Goal: Information Seeking & Learning: Learn about a topic

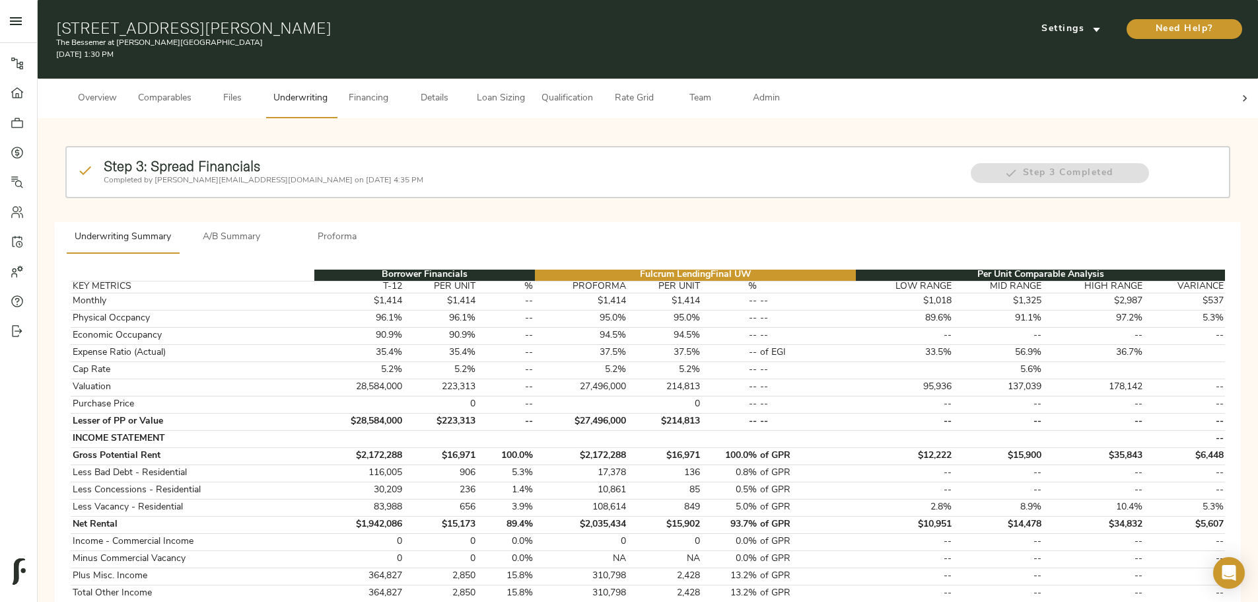
click at [277, 229] on span "A/B Summary" at bounding box center [232, 237] width 90 height 17
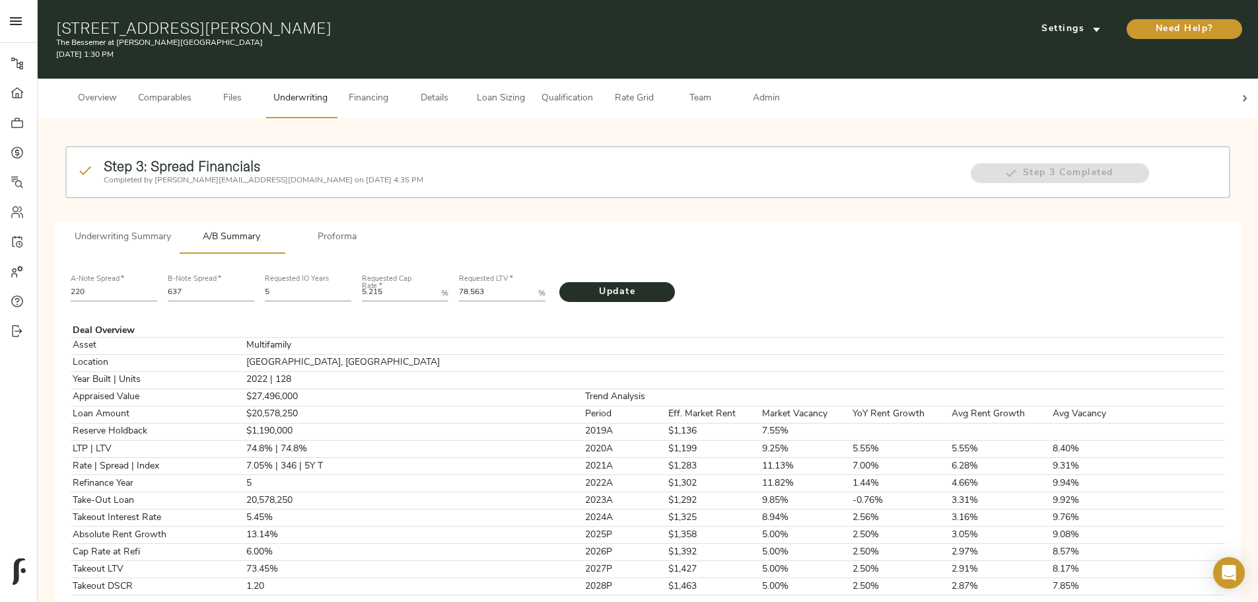
click at [382, 229] on span "Proforma" at bounding box center [338, 237] width 90 height 17
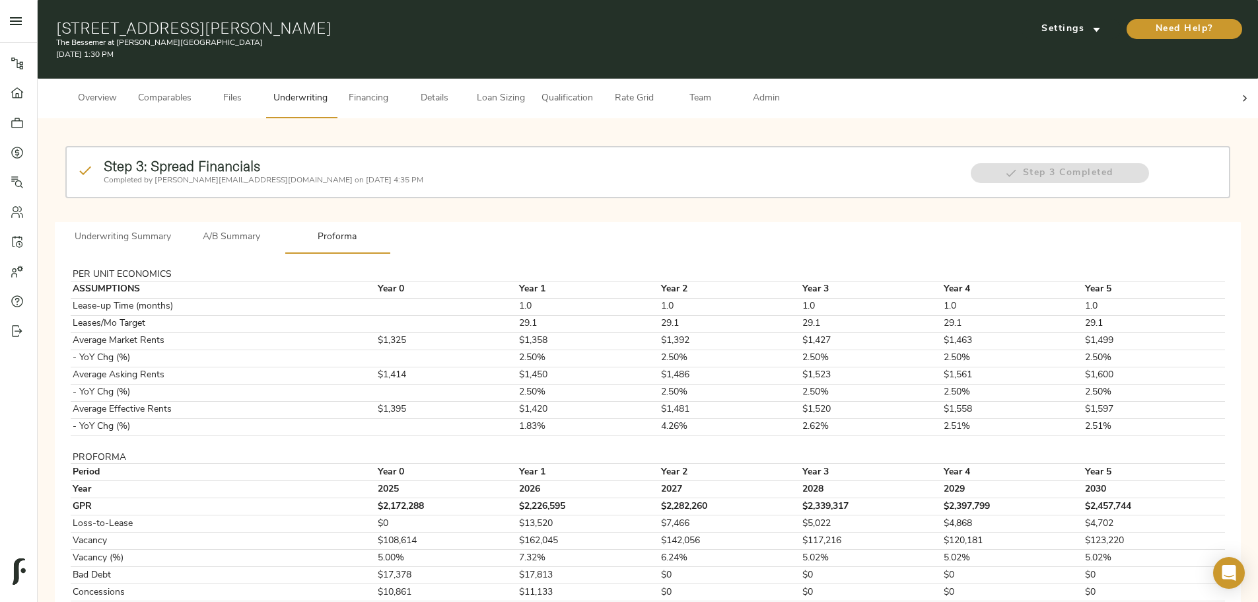
click at [277, 229] on span "A/B Summary" at bounding box center [232, 237] width 90 height 17
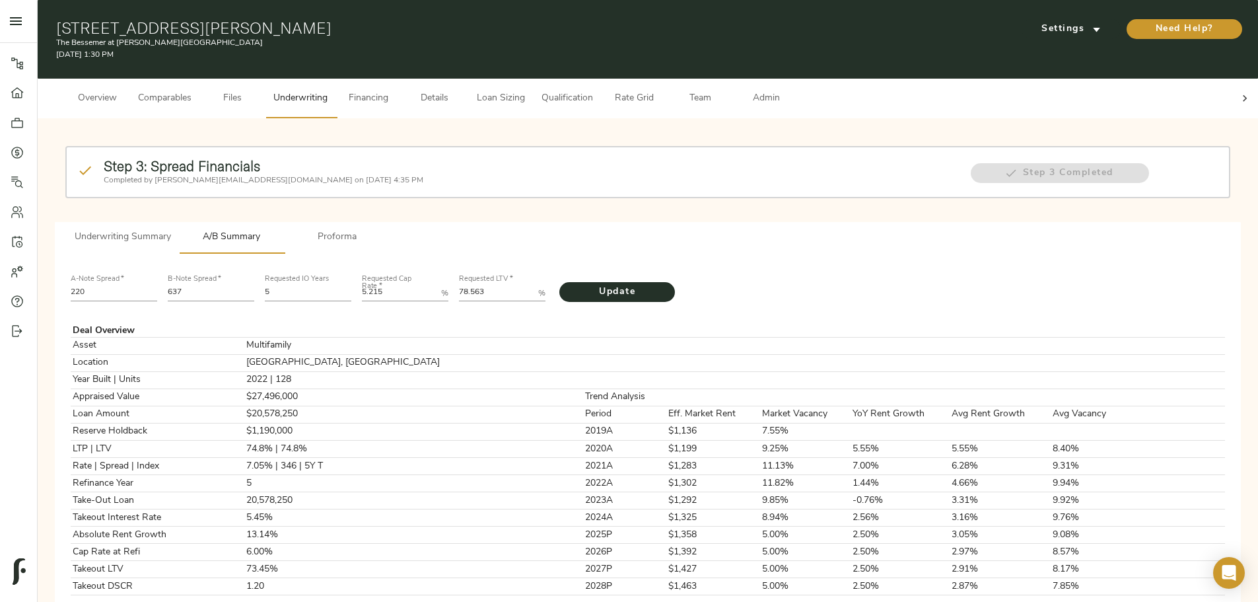
click at [382, 229] on span "Proforma" at bounding box center [338, 237] width 90 height 17
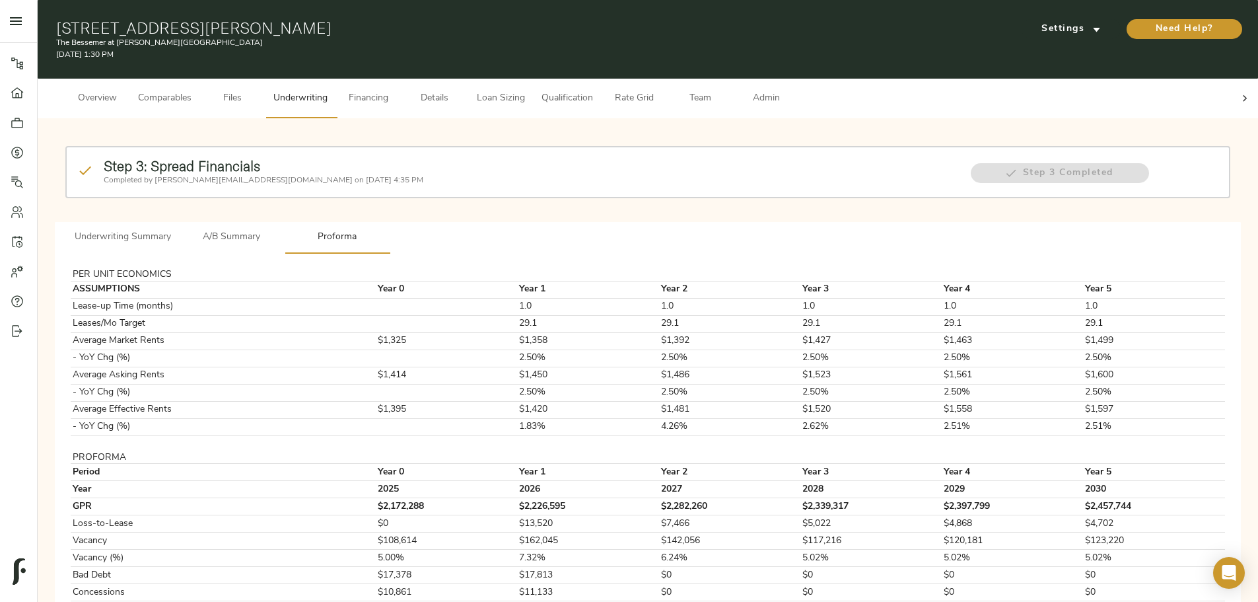
click at [277, 229] on span "A/B Summary" at bounding box center [232, 237] width 90 height 17
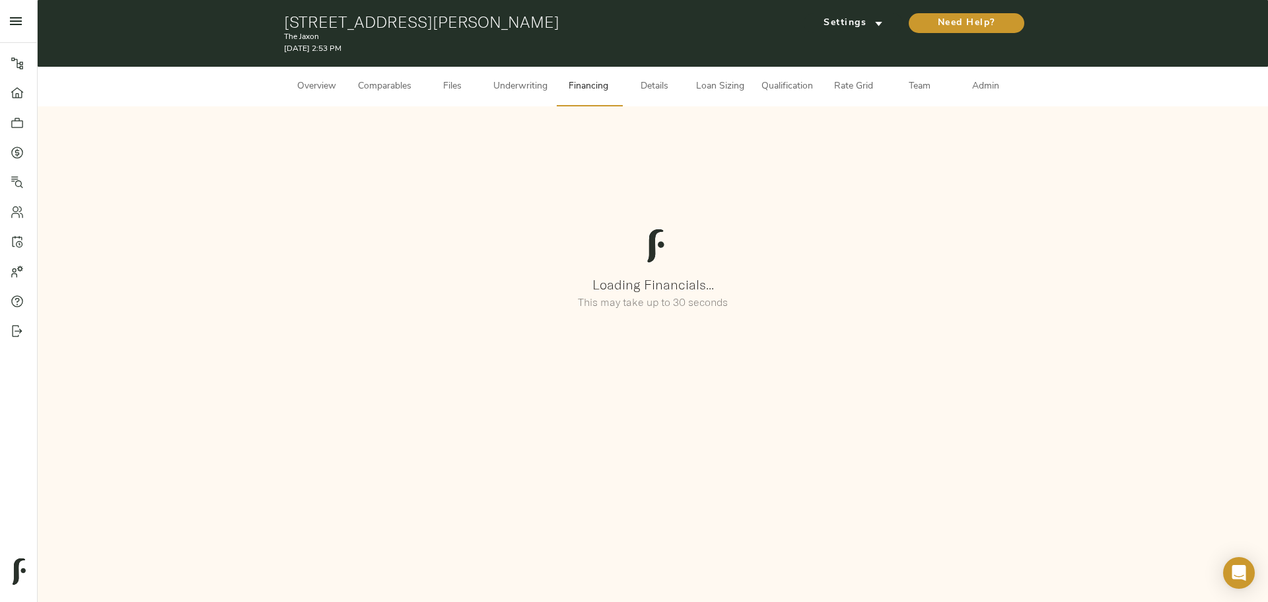
click at [494, 88] on span "Underwriting" at bounding box center [520, 87] width 54 height 17
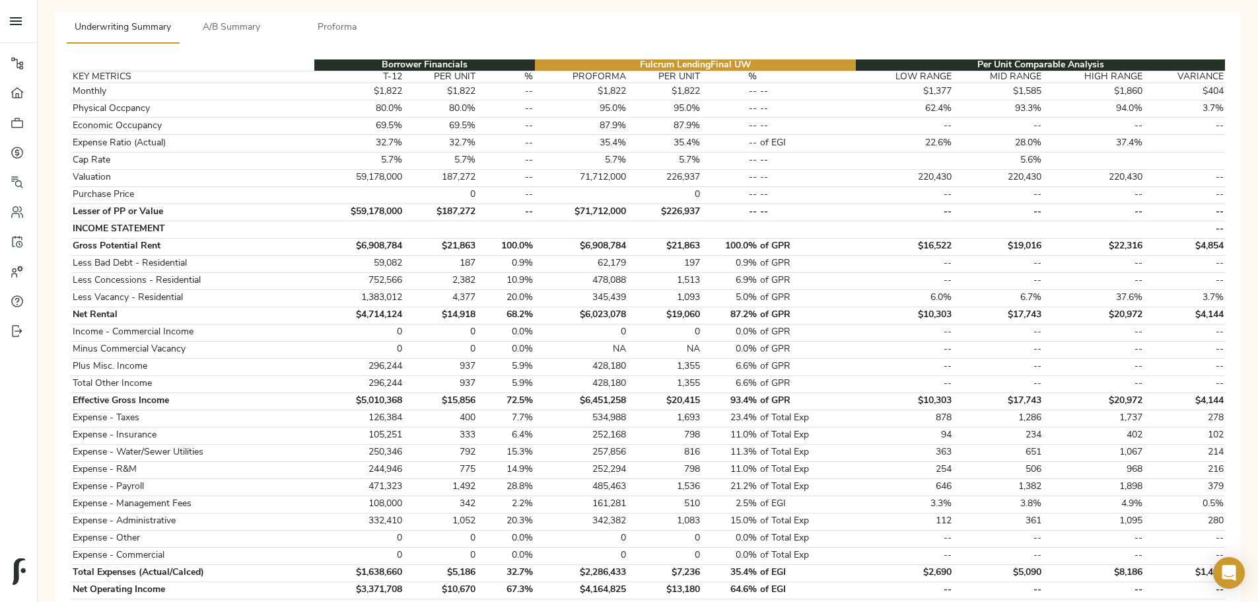
scroll to position [66, 0]
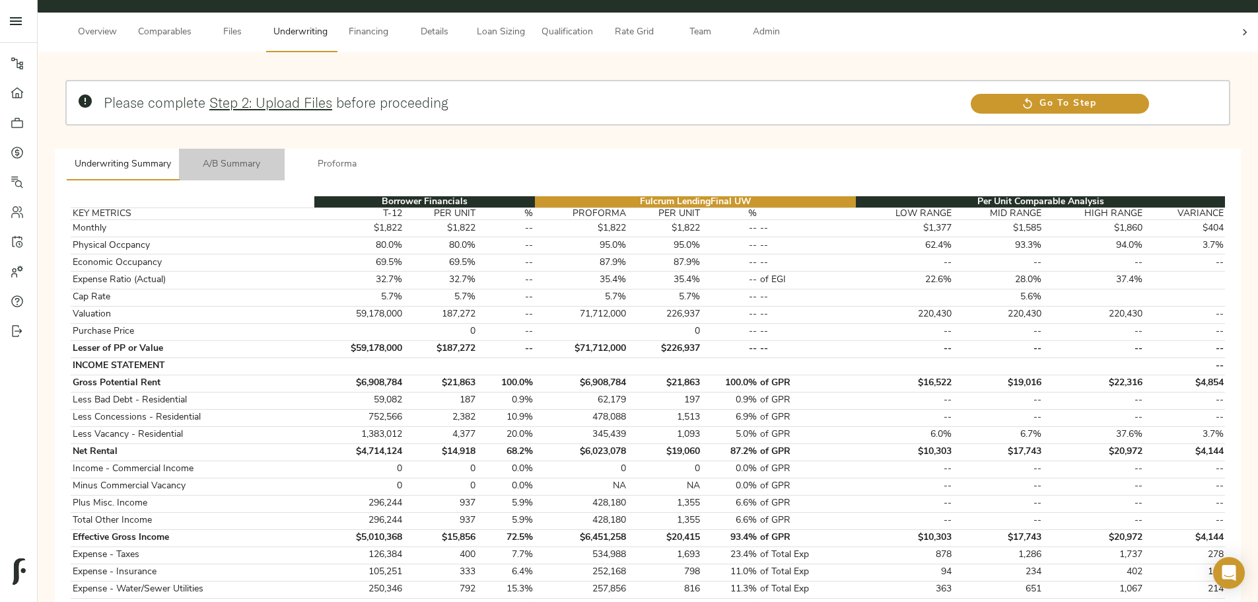
click at [277, 157] on span "A/B Summary" at bounding box center [232, 165] width 90 height 17
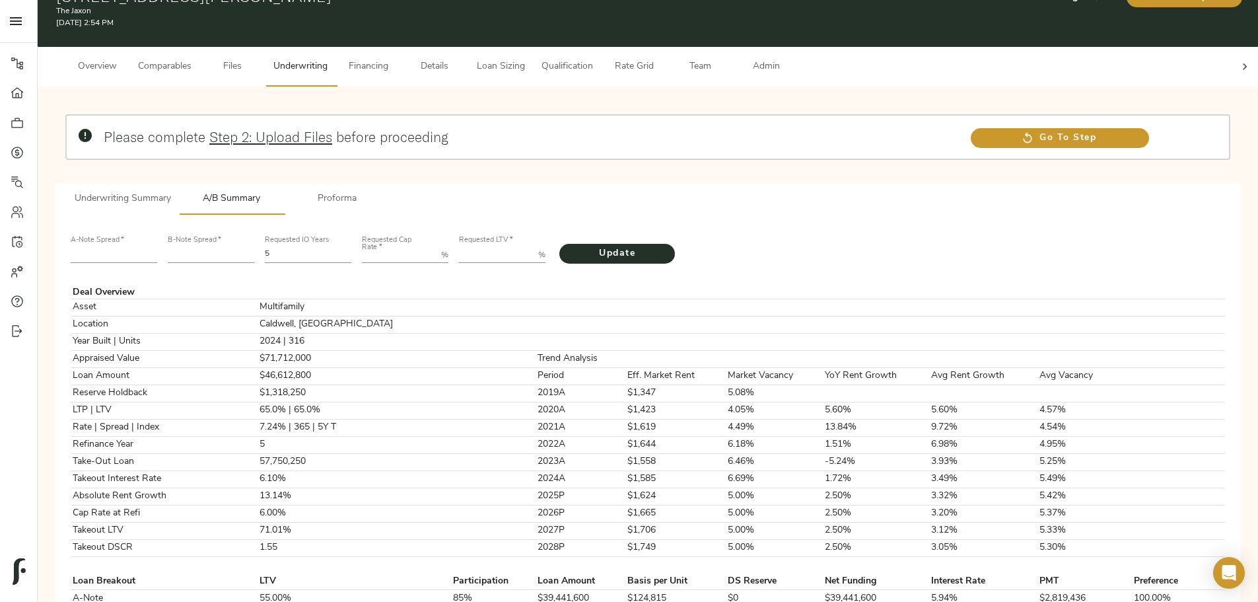
scroll to position [0, 0]
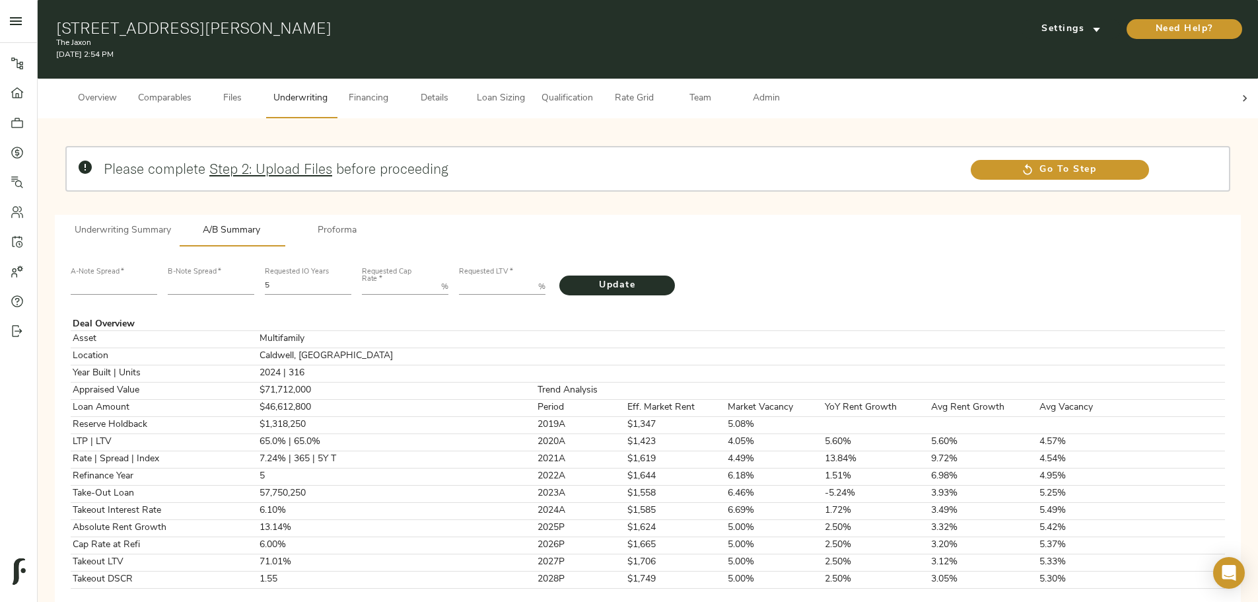
click at [171, 185] on span "Underwriting Summary" at bounding box center [123, 231] width 96 height 17
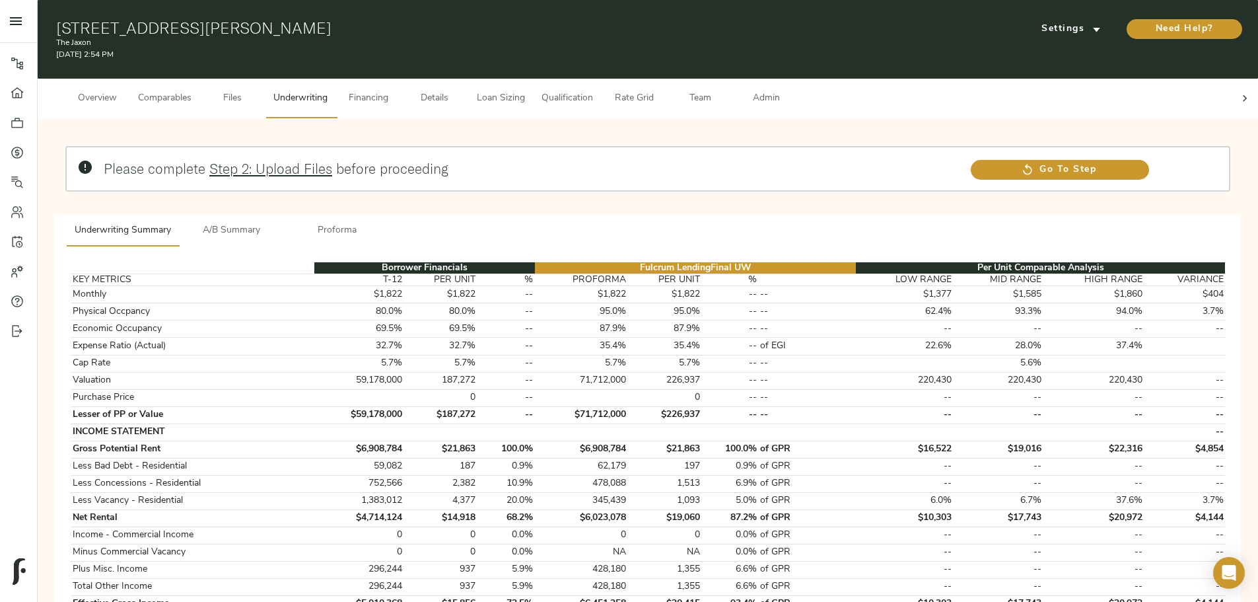
click at [468, 96] on button "Details" at bounding box center [435, 99] width 66 height 40
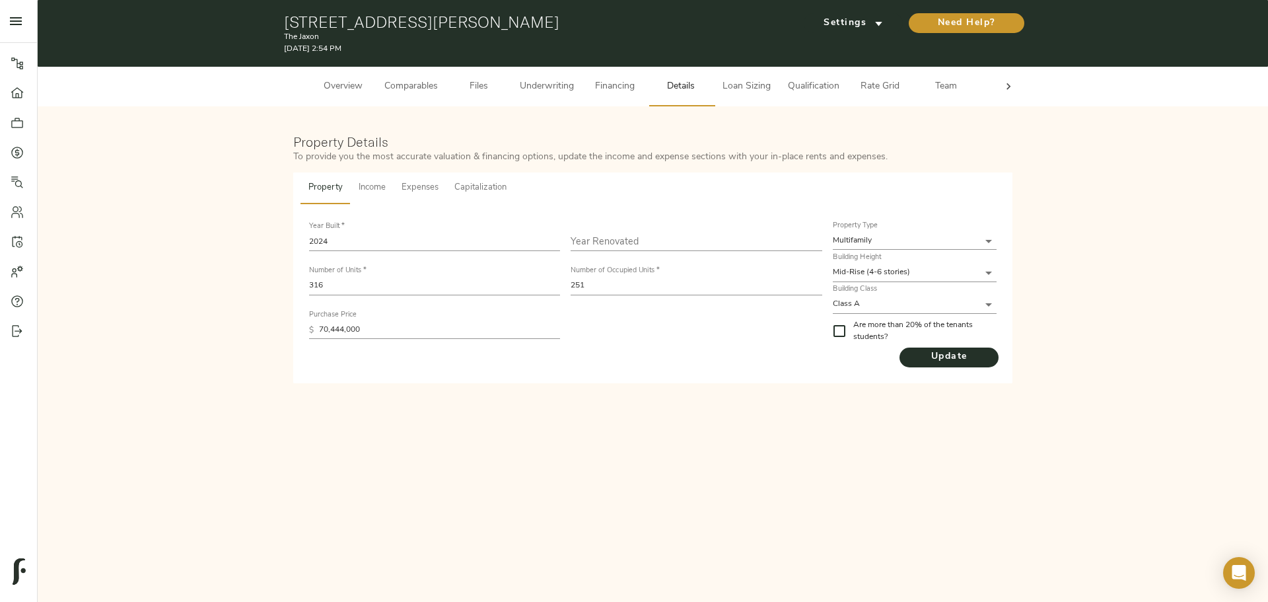
click at [494, 85] on span "Underwriting" at bounding box center [547, 87] width 54 height 17
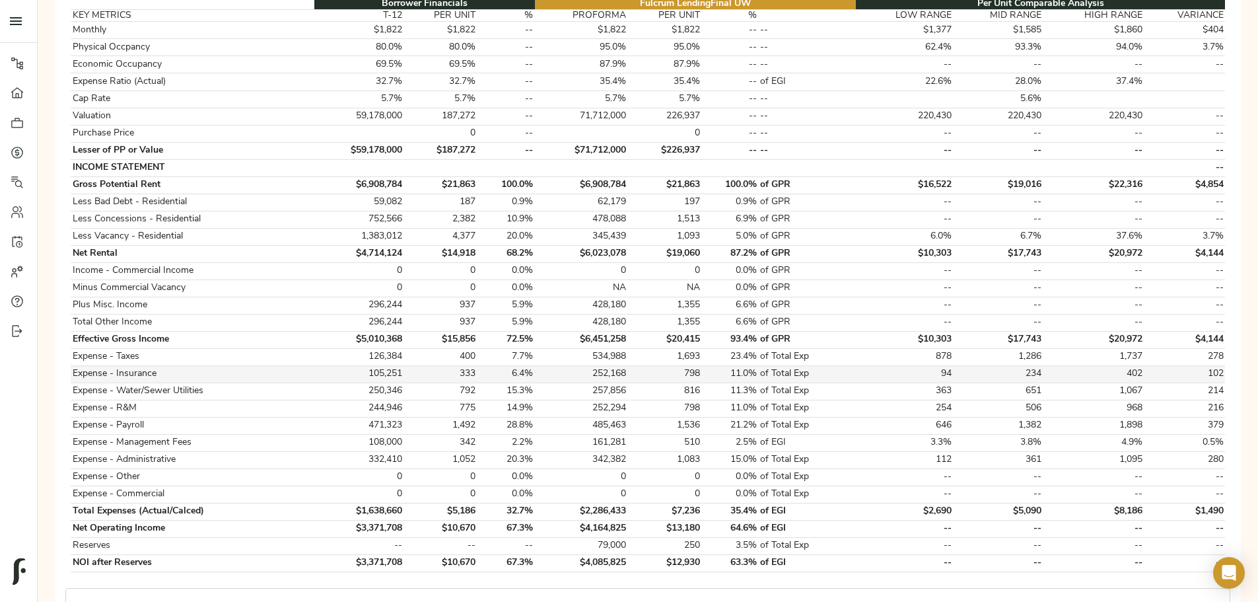
scroll to position [132, 0]
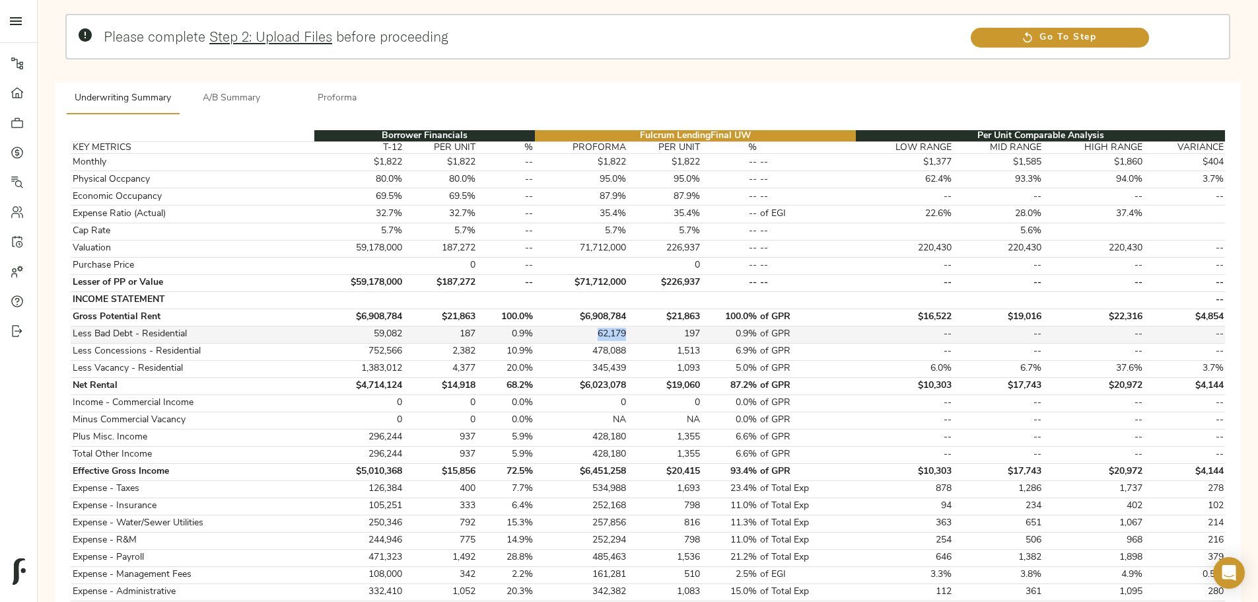
drag, startPoint x: 607, startPoint y: 318, endPoint x: 641, endPoint y: 320, distance: 33.7
click at [494, 185] on td "62,179" at bounding box center [581, 334] width 93 height 17
drag, startPoint x: 624, startPoint y: 320, endPoint x: 638, endPoint y: 320, distance: 14.5
click at [494, 185] on td "62,179" at bounding box center [581, 334] width 93 height 17
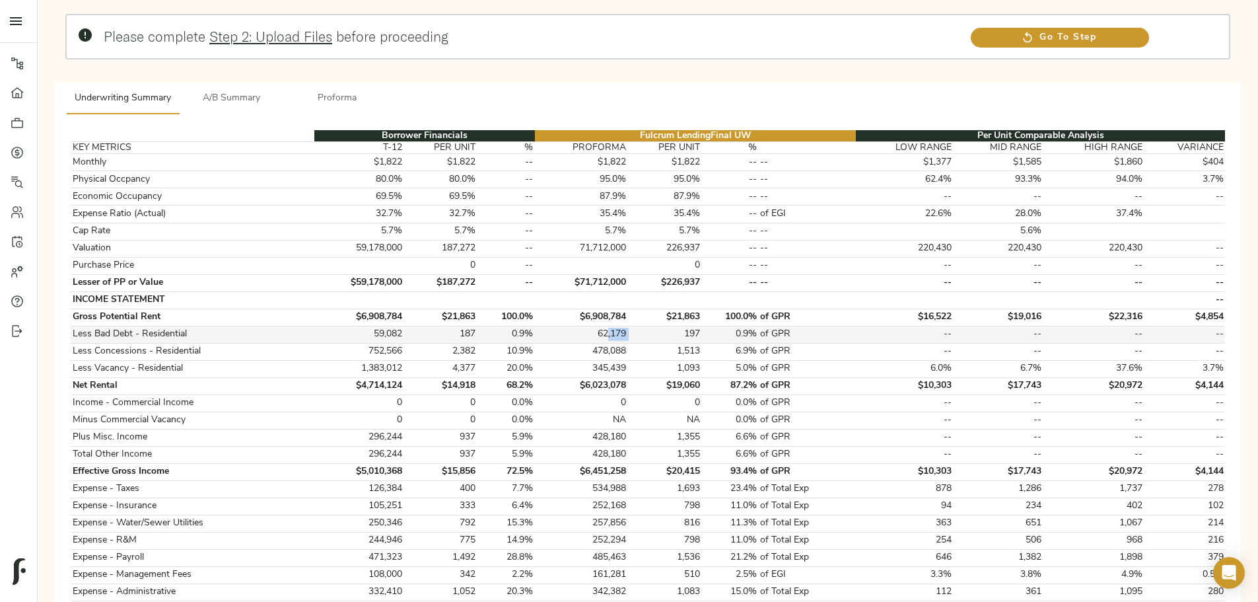
drag, startPoint x: 642, startPoint y: 320, endPoint x: 622, endPoint y: 320, distance: 19.8
click at [494, 185] on tr "Less Bad Debt - Residential 59,082 187 0.9% 62,179 197 0.9% of GPR -- -- -- --" at bounding box center [648, 334] width 1155 height 17
drag, startPoint x: 141, startPoint y: 357, endPoint x: 238, endPoint y: 215, distance: 172.6
click at [141, 185] on div "Please complete Step 2: Upload Files before proceeding Go To Step Underwriting …" at bounding box center [648, 542] width 1200 height 1090
click at [277, 90] on span "A/B Summary" at bounding box center [232, 98] width 90 height 17
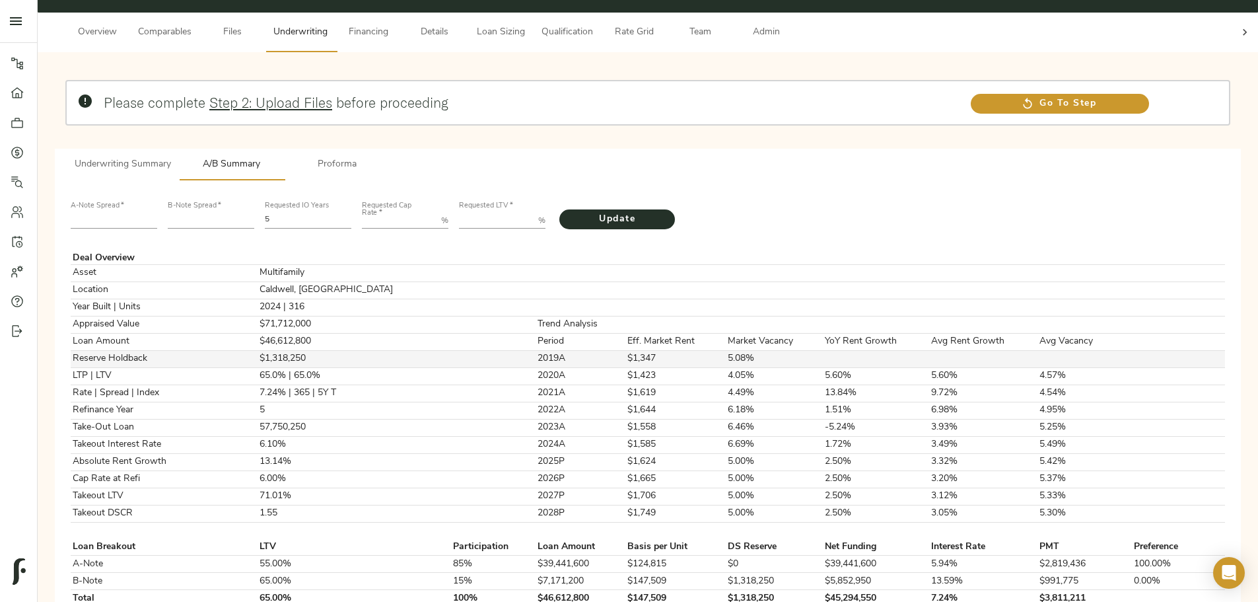
scroll to position [0, 0]
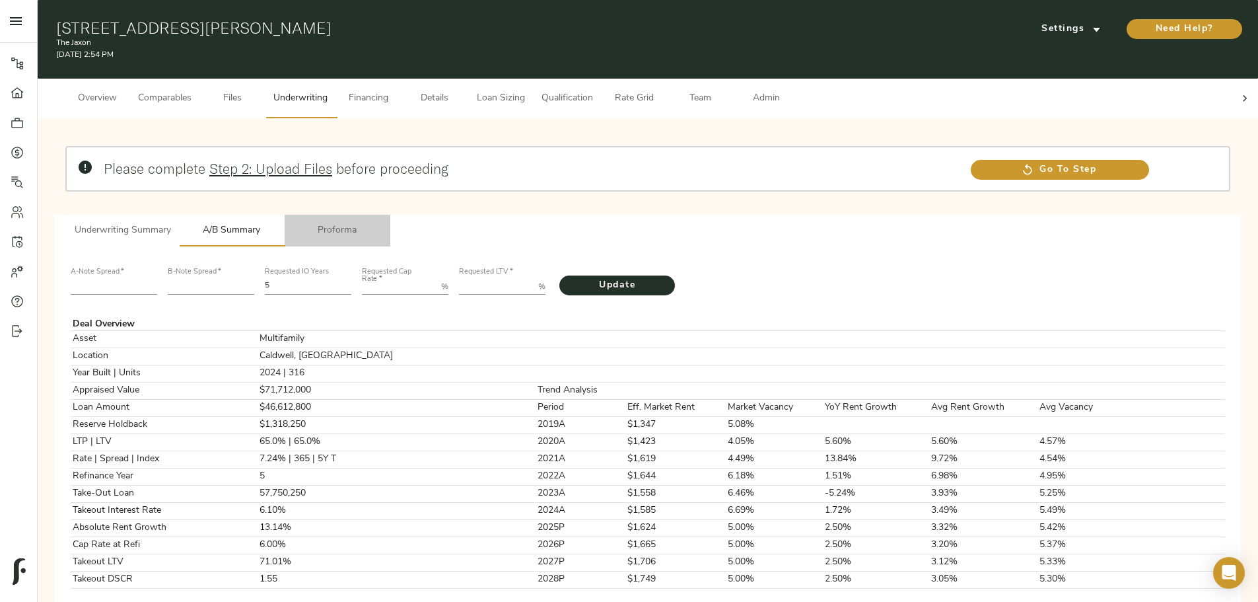
click at [382, 185] on span "Proforma" at bounding box center [338, 231] width 90 height 17
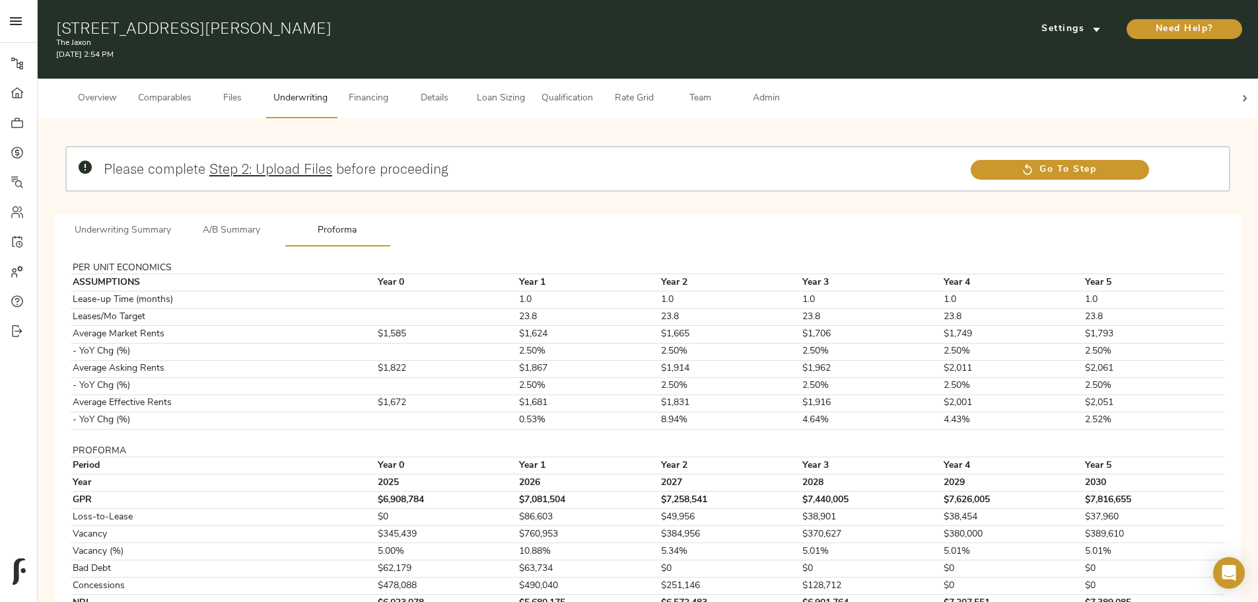
click at [171, 185] on span "Underwriting Summary" at bounding box center [123, 231] width 96 height 17
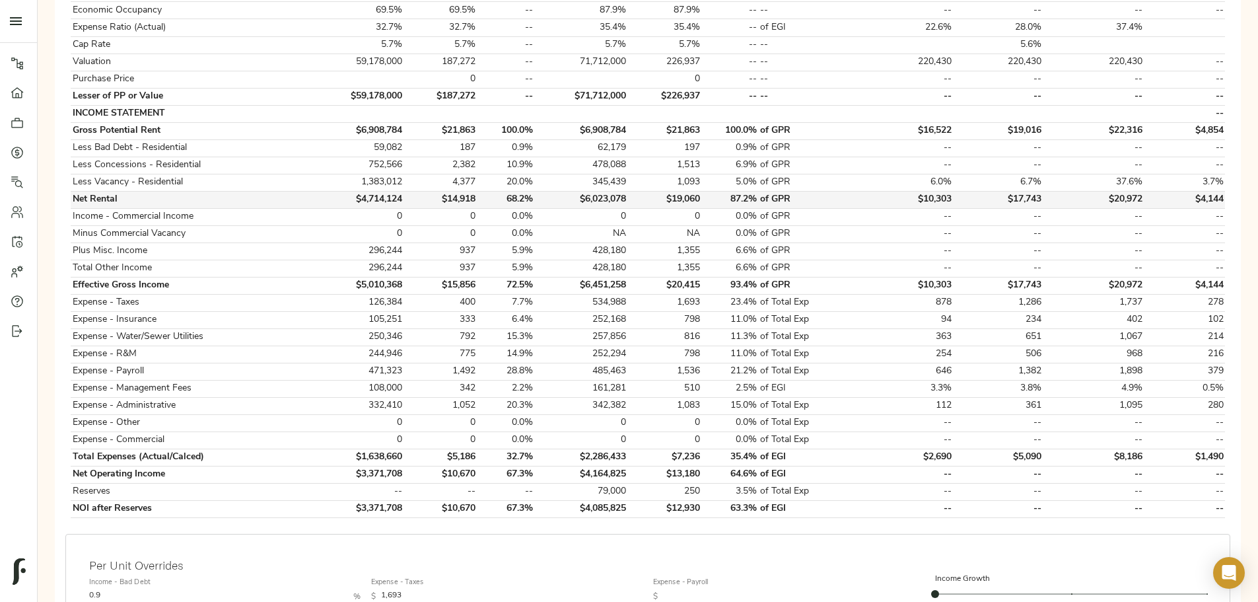
scroll to position [330, 0]
